Goal: Information Seeking & Learning: Find specific fact

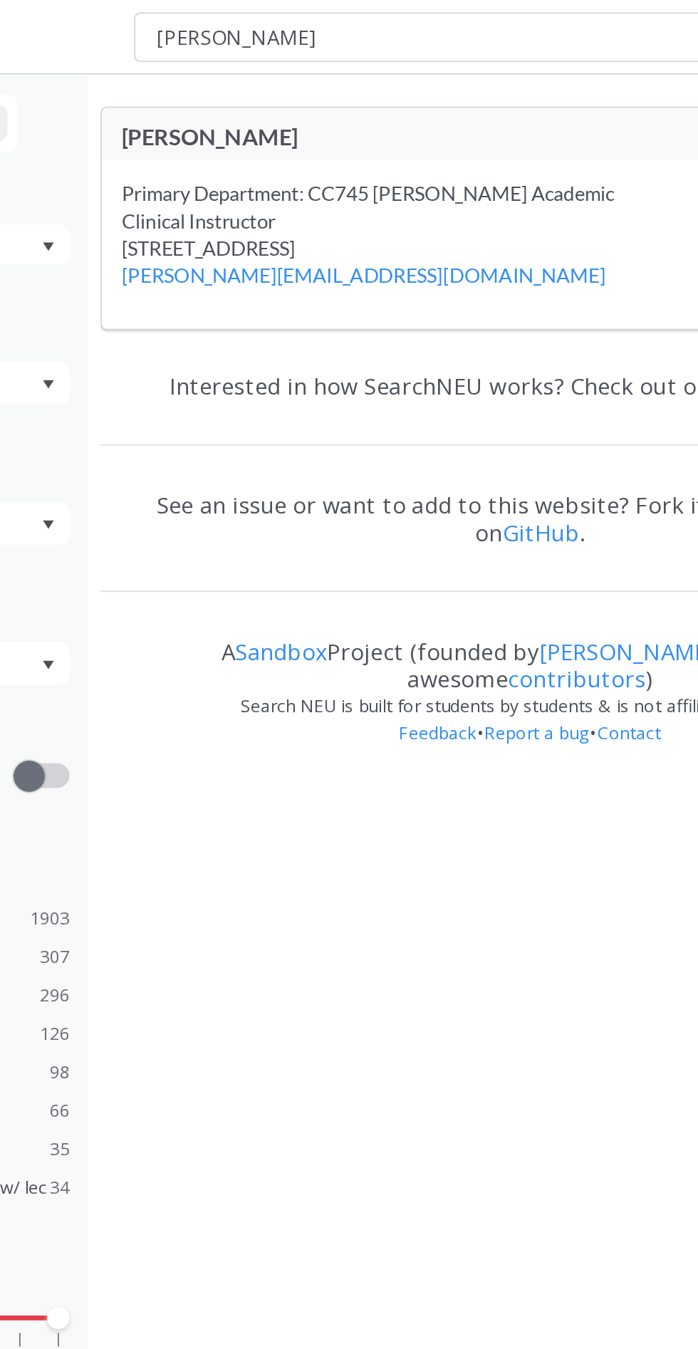
click at [385, 15] on input "[PERSON_NAME]" at bounding box center [385, 21] width 313 height 24
type input "j"
type input "cs121/"
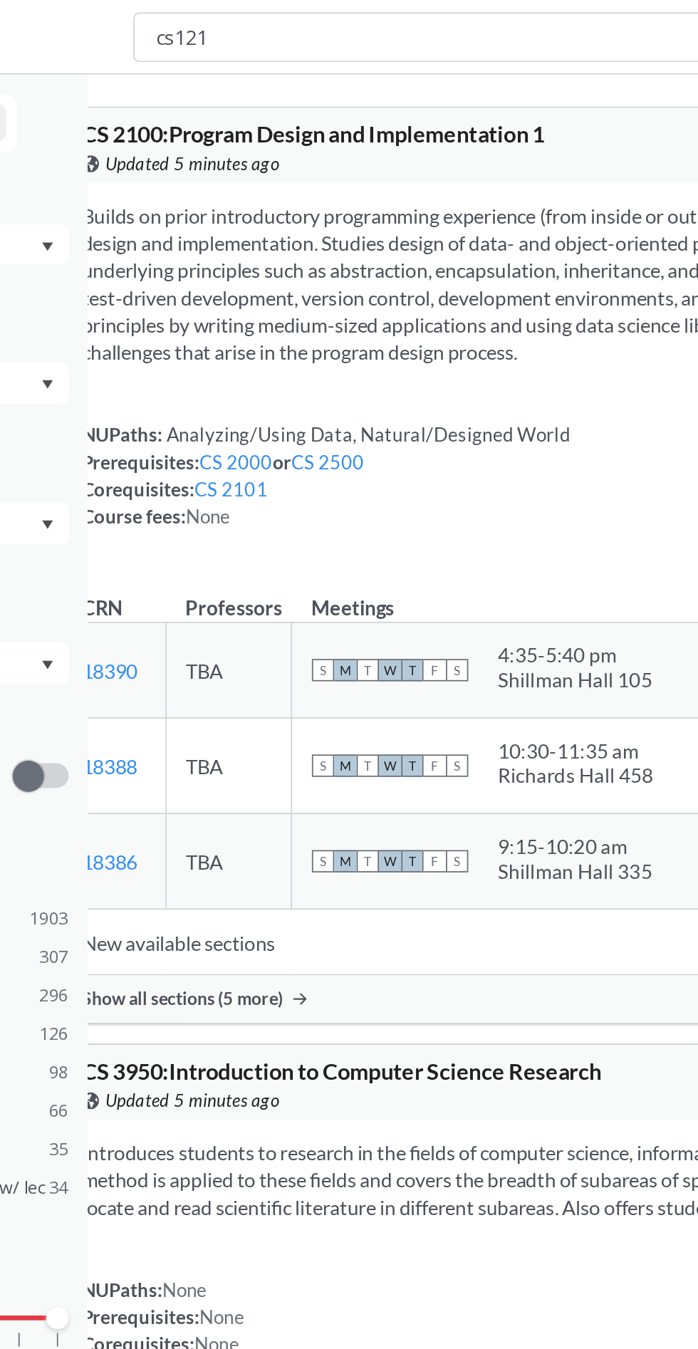
type input "cs1210"
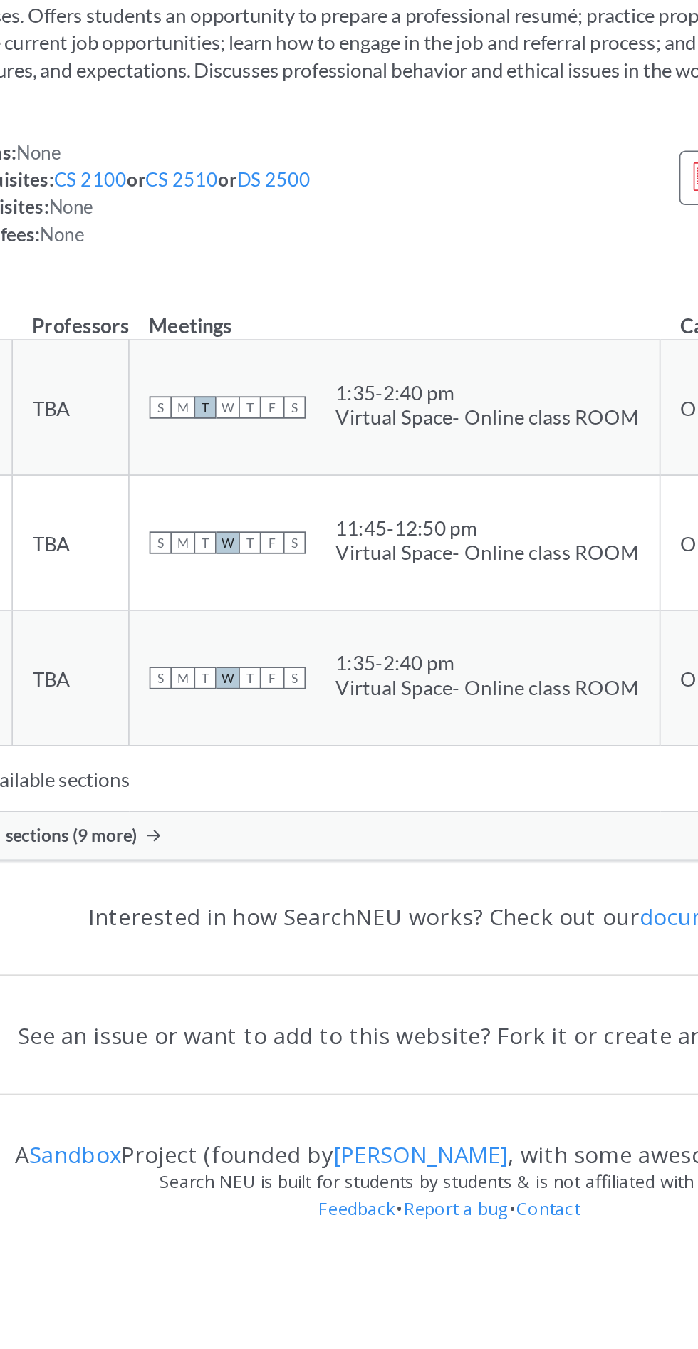
click at [312, 639] on div "Show all sections (9 more)" at bounding box center [505, 626] width 612 height 27
